Goal: Task Accomplishment & Management: Manage account settings

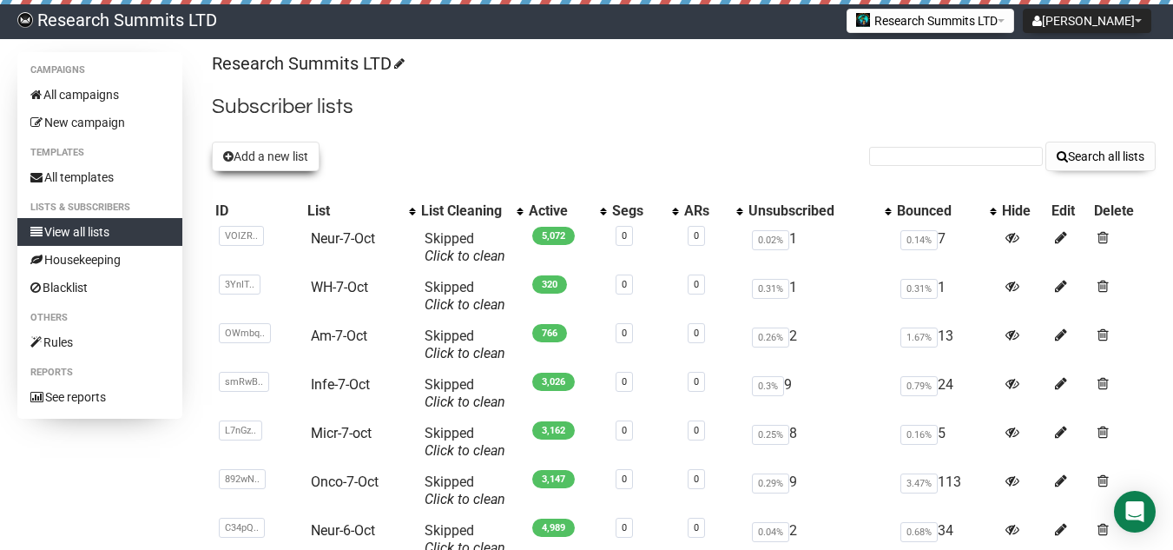
click at [300, 158] on button "Add a new list" at bounding box center [266, 157] width 108 height 30
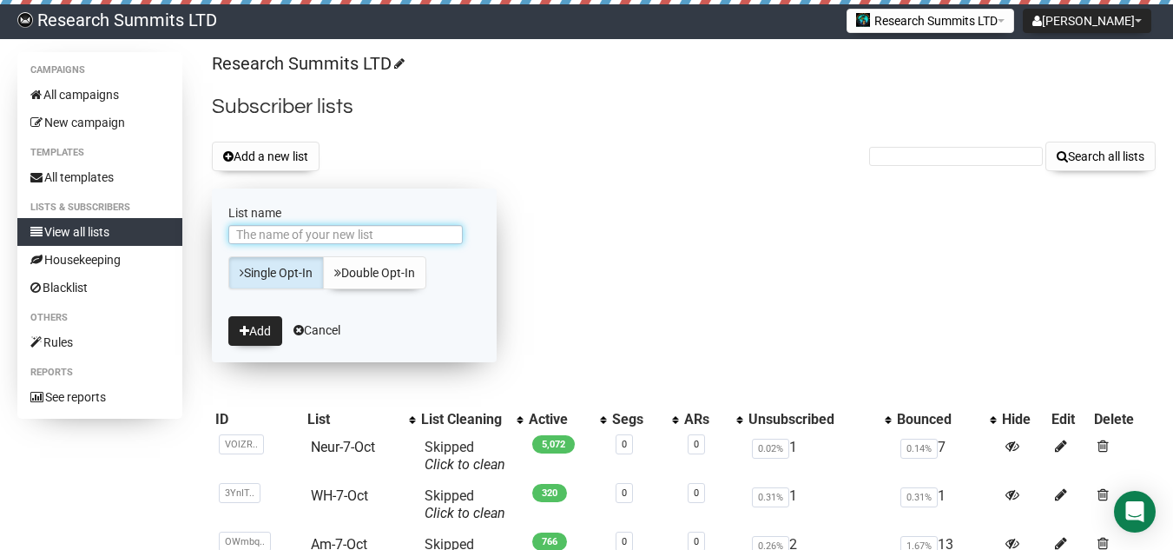
click at [313, 239] on input "List name" at bounding box center [345, 234] width 234 height 19
type input "P"
click at [277, 234] on input "Opht-7oct" at bounding box center [345, 234] width 234 height 19
click at [273, 232] on input "Opht-7oct" at bounding box center [345, 234] width 234 height 19
type input "Opht-7-oct"
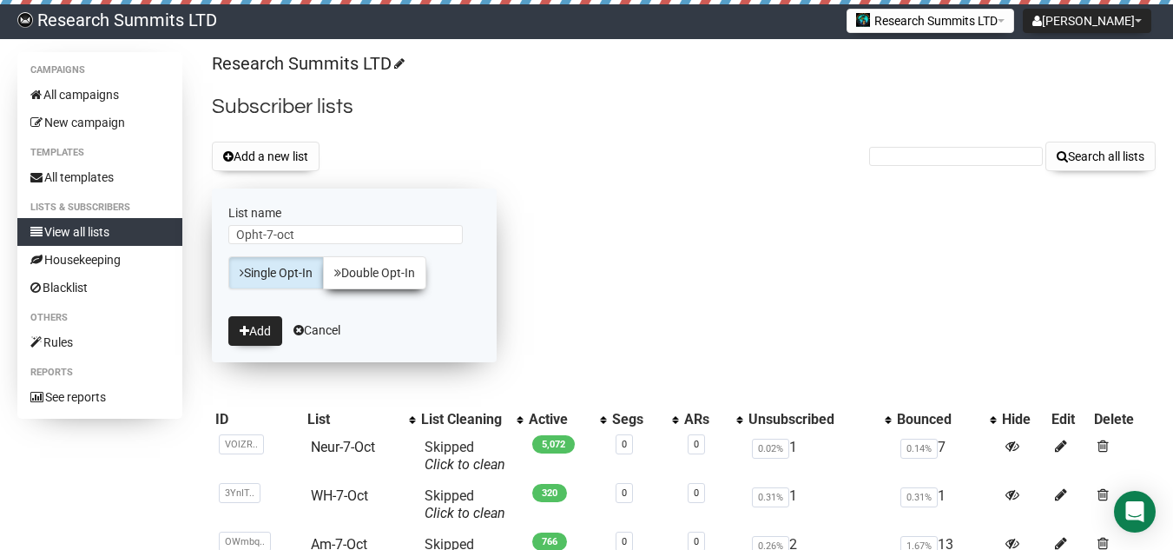
click at [361, 268] on link "Double Opt-In" at bounding box center [374, 272] width 103 height 33
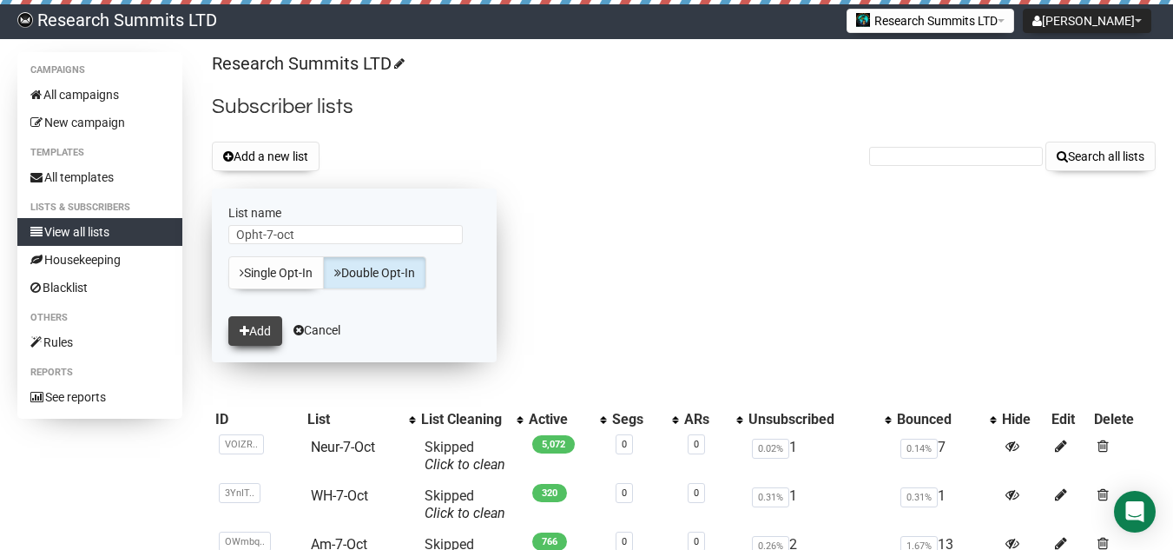
click at [252, 337] on button "Add" at bounding box center [255, 331] width 54 height 30
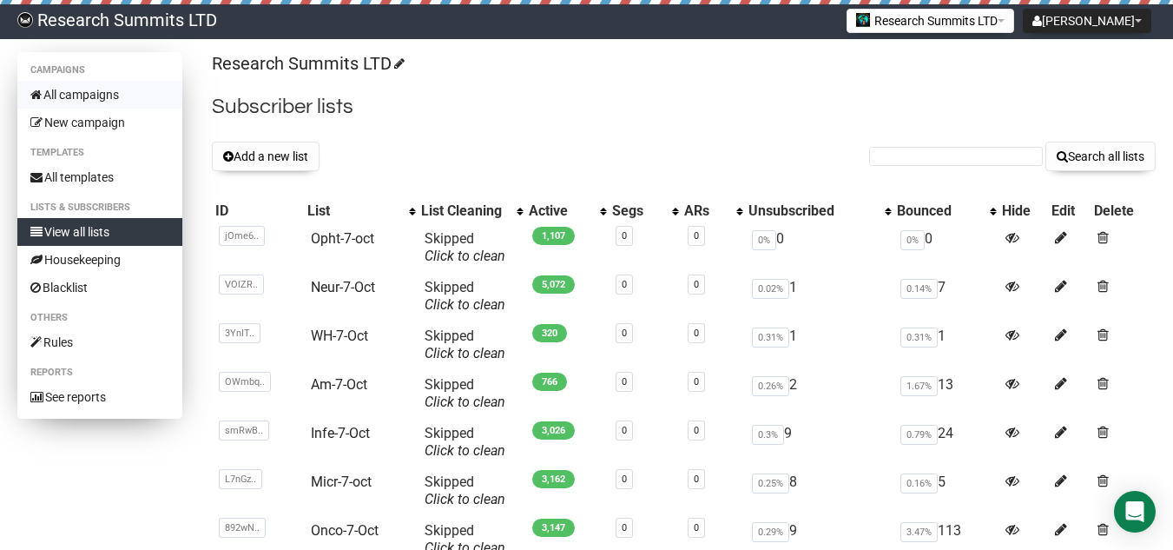
click at [109, 93] on link "All campaigns" at bounding box center [99, 95] width 165 height 28
